Goal: Navigation & Orientation: Find specific page/section

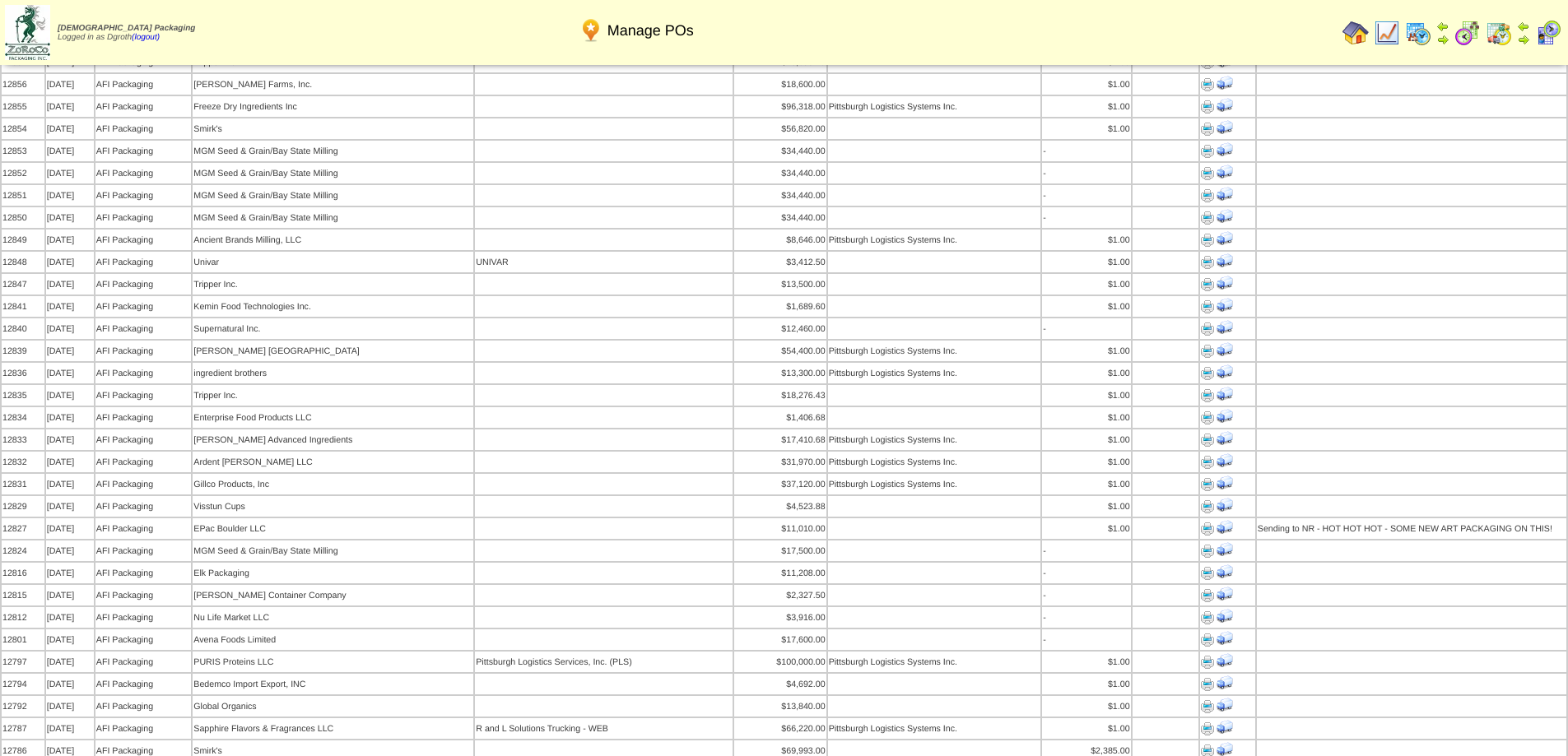
scroll to position [329, 0]
click at [1356, 28] on img at bounding box center [1355, 33] width 27 height 27
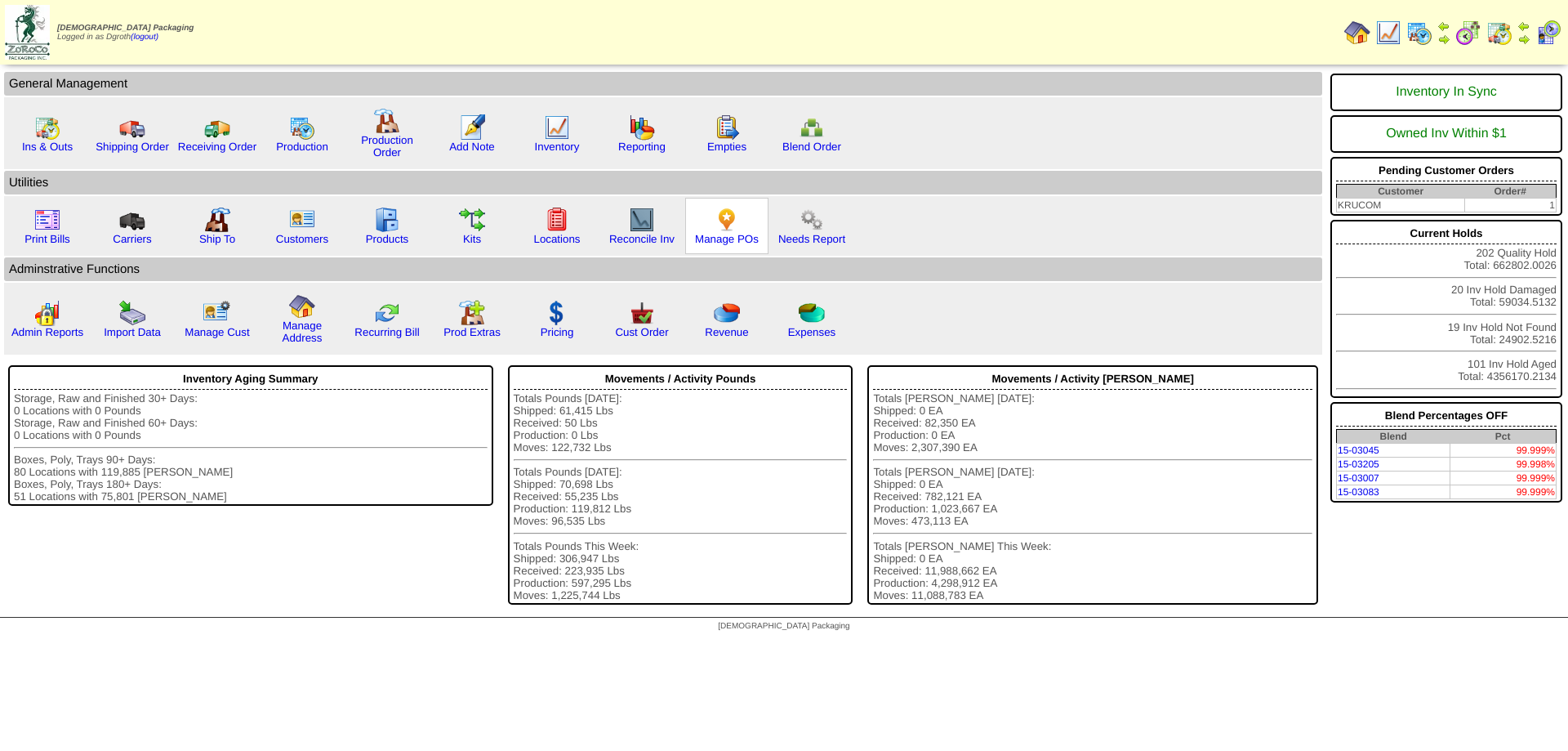
click at [731, 221] on img at bounding box center [727, 219] width 27 height 27
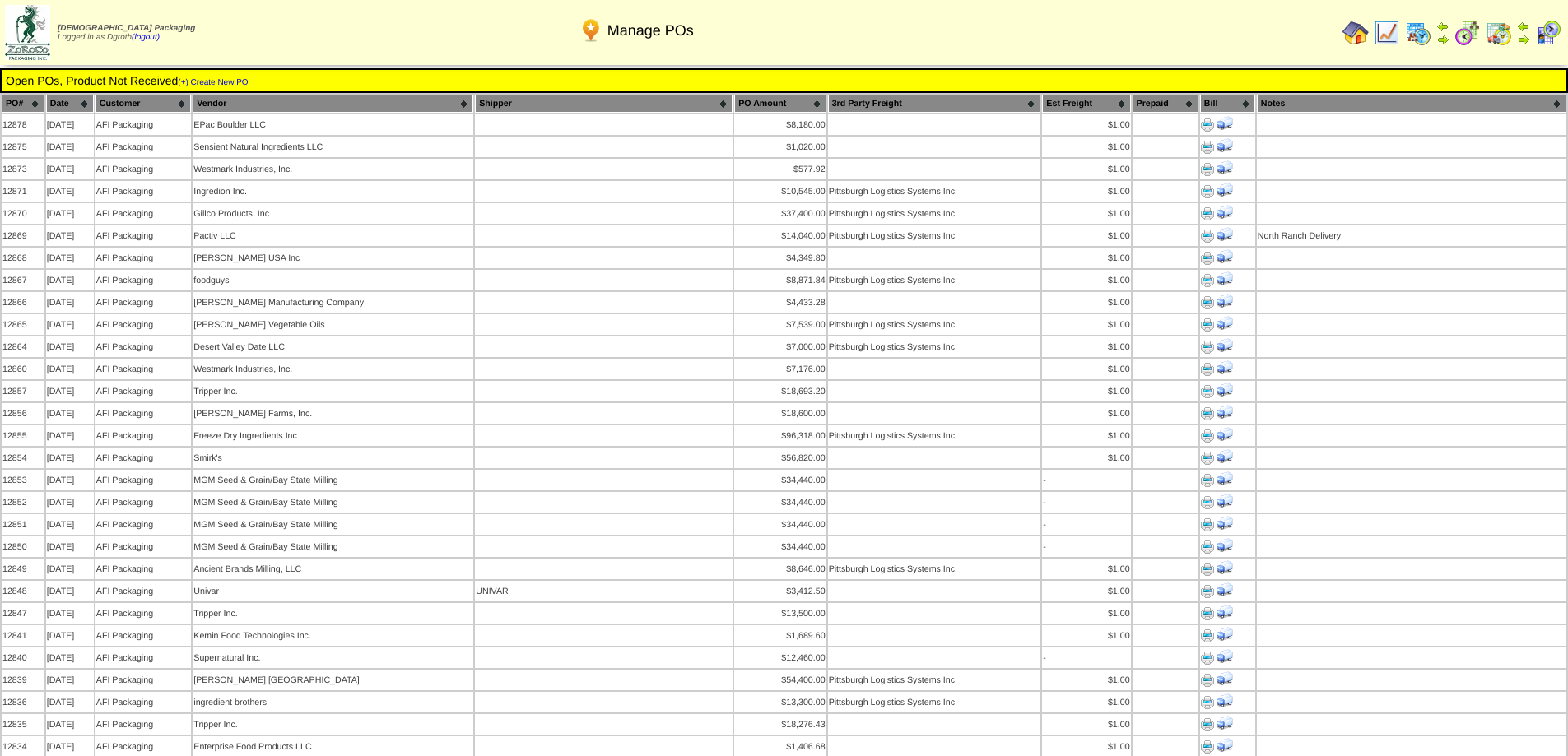
click at [1349, 34] on img at bounding box center [1355, 33] width 27 height 27
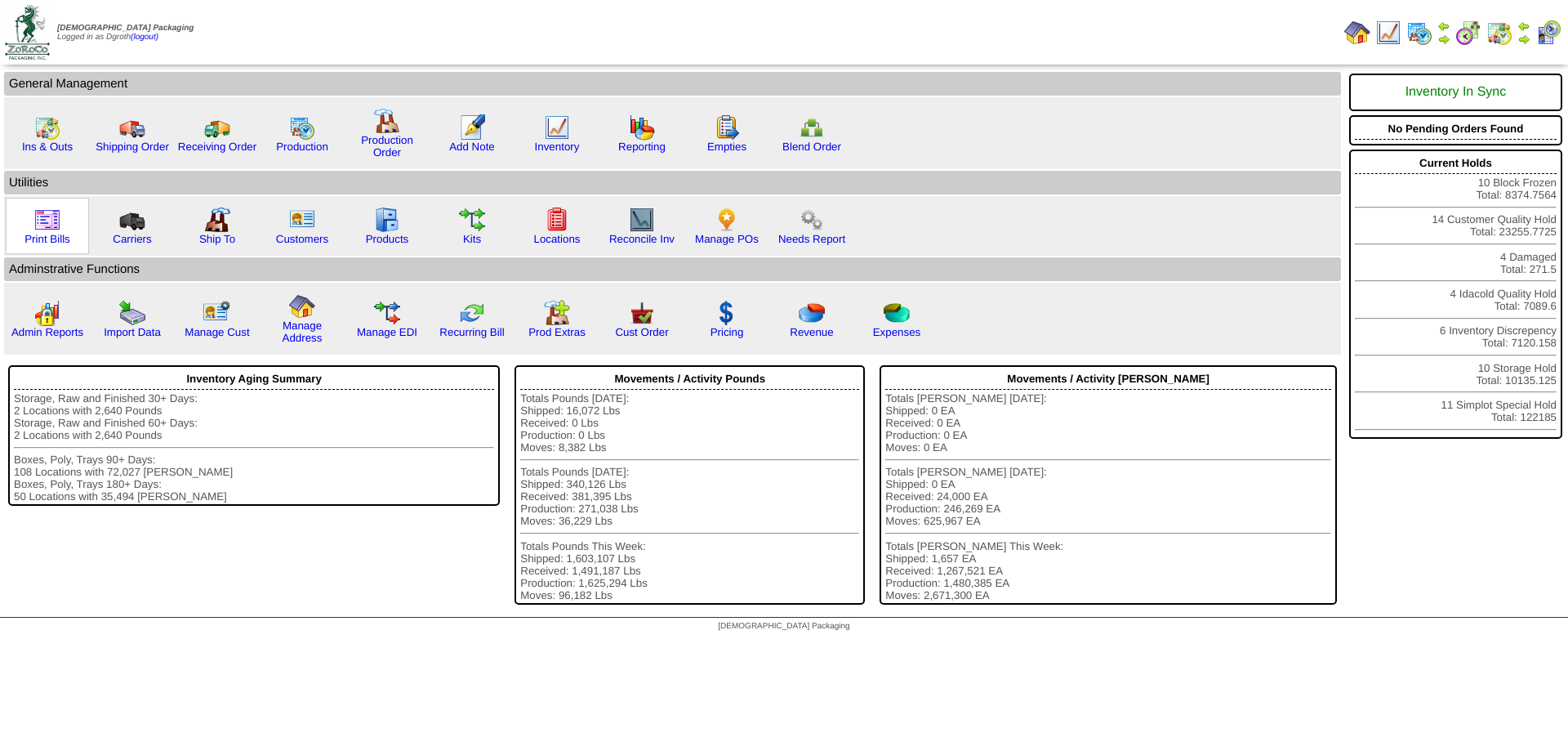
click at [44, 230] on img at bounding box center [47, 219] width 27 height 27
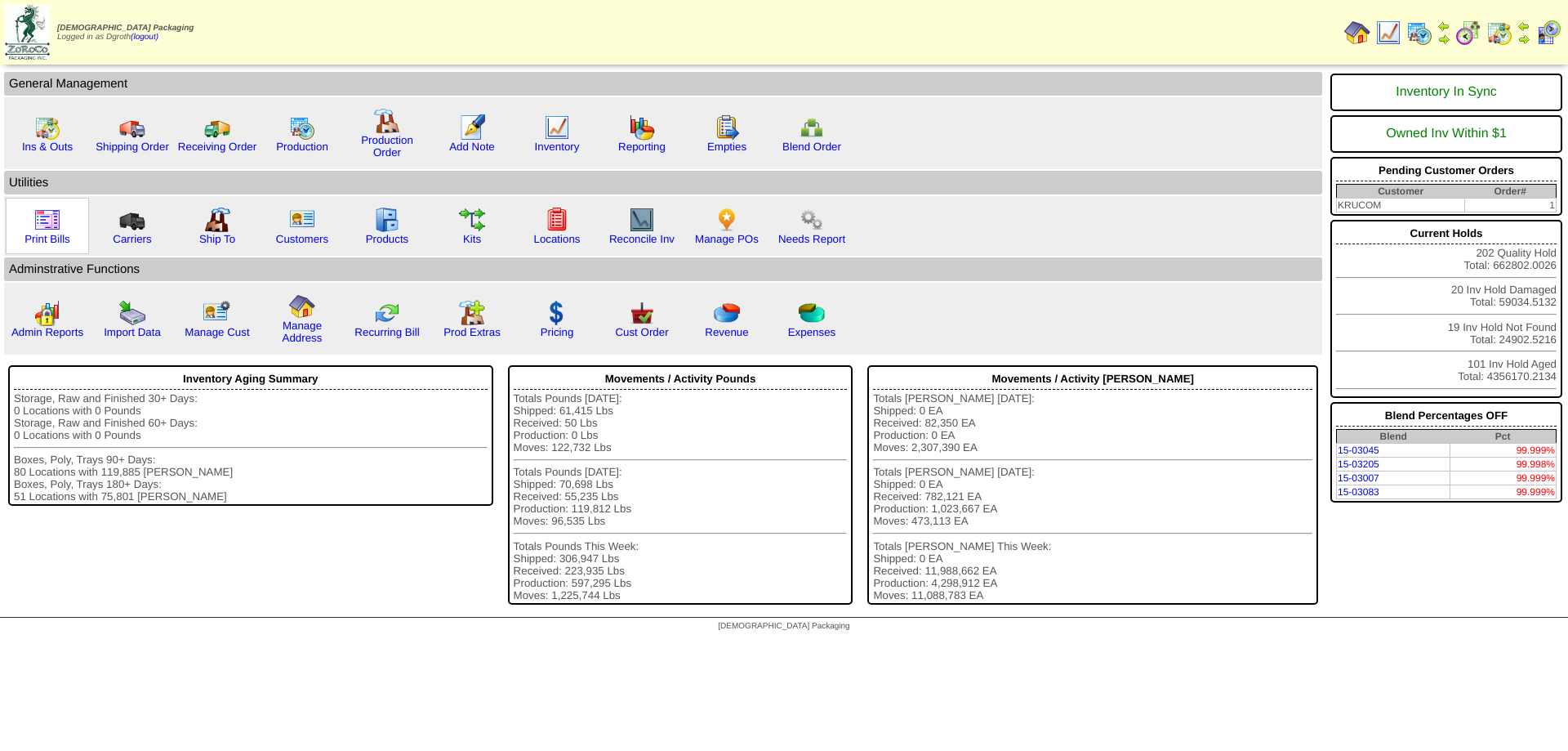
click at [37, 223] on img at bounding box center [47, 219] width 27 height 27
